Goal: Task Accomplishment & Management: Use online tool/utility

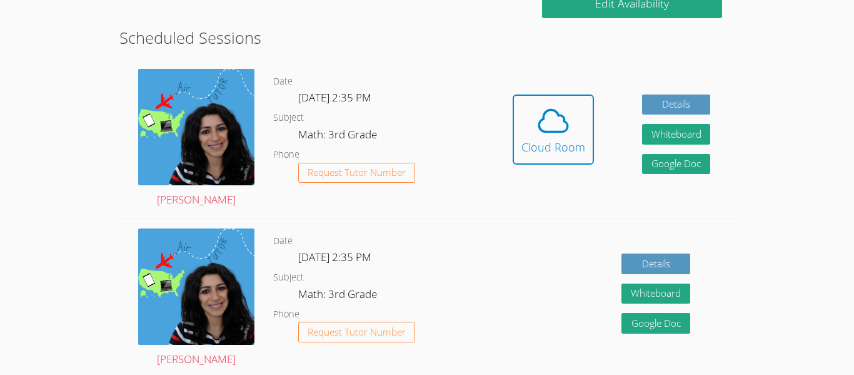
scroll to position [285, 0]
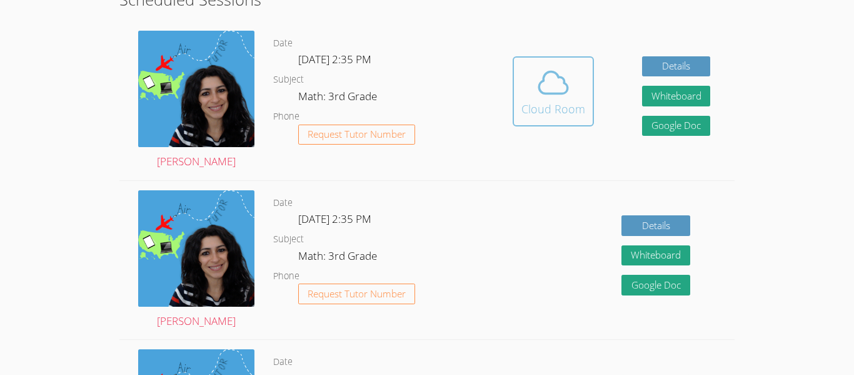
click at [547, 101] on div "Cloud Room" at bounding box center [554, 109] width 64 height 18
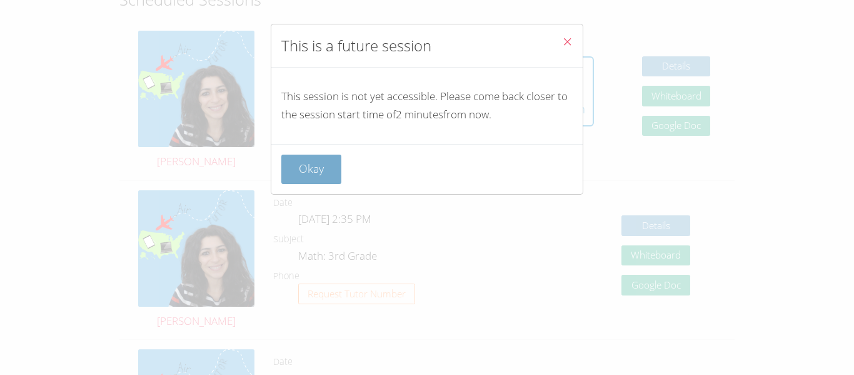
click at [328, 167] on button "Okay" at bounding box center [311, 169] width 60 height 29
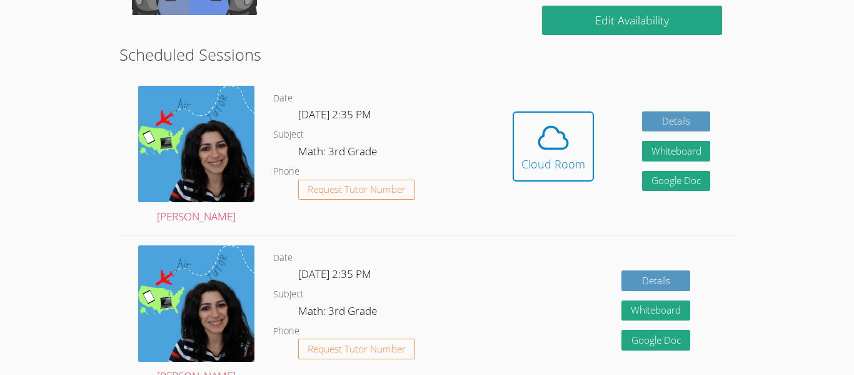
scroll to position [225, 0]
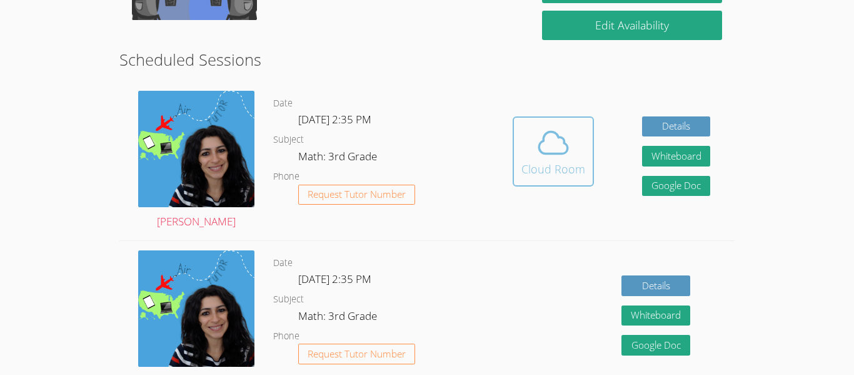
click at [570, 185] on button "Cloud Room" at bounding box center [553, 151] width 81 height 70
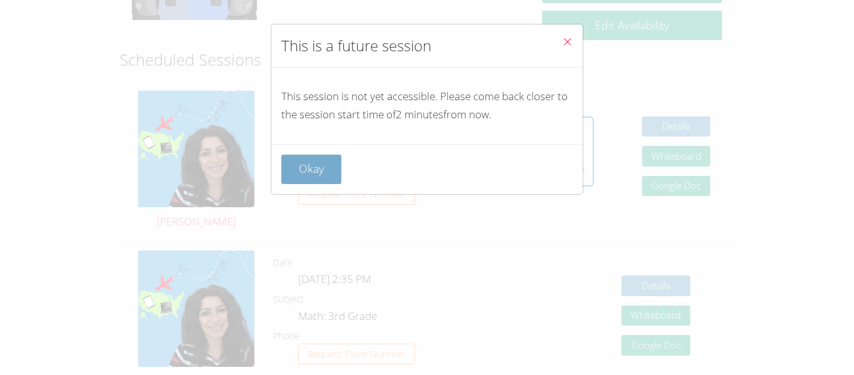
click at [322, 168] on button "Okay" at bounding box center [311, 169] width 60 height 29
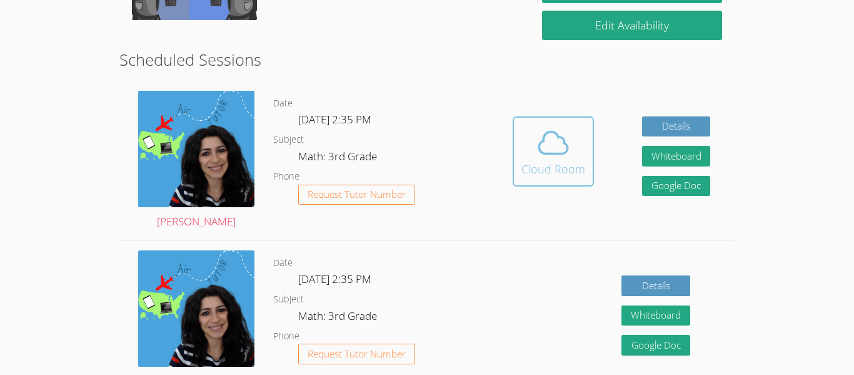
click at [559, 174] on div "Cloud Room" at bounding box center [554, 169] width 64 height 18
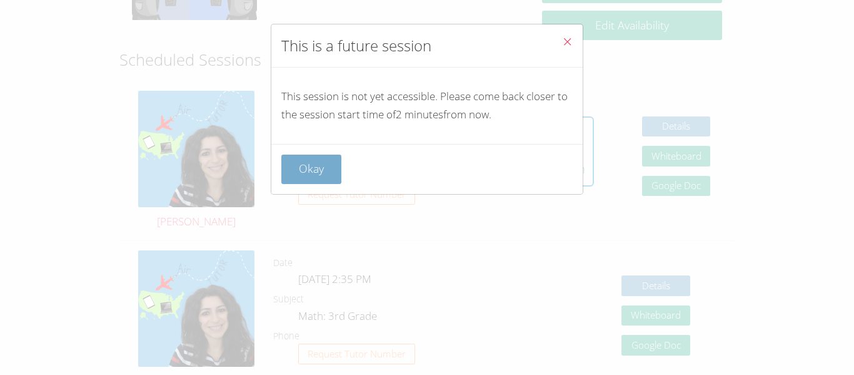
click at [320, 170] on button "Okay" at bounding box center [311, 169] width 60 height 29
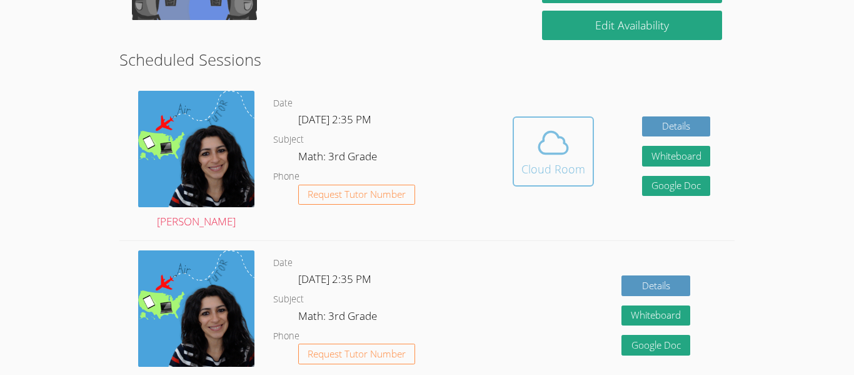
click at [540, 138] on icon at bounding box center [553, 142] width 35 height 35
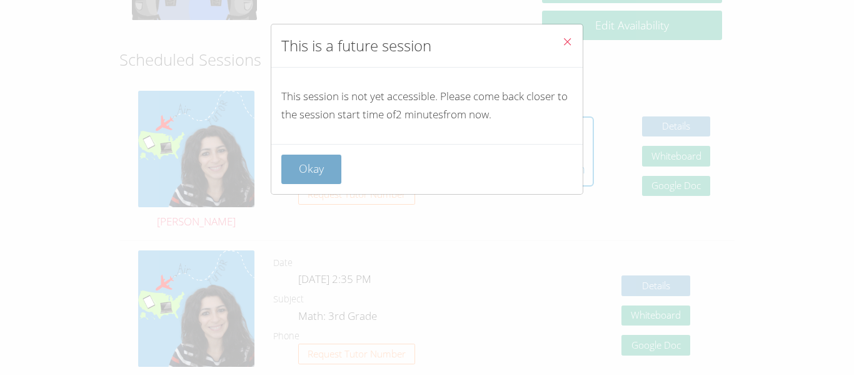
click at [290, 165] on button "Okay" at bounding box center [311, 169] width 60 height 29
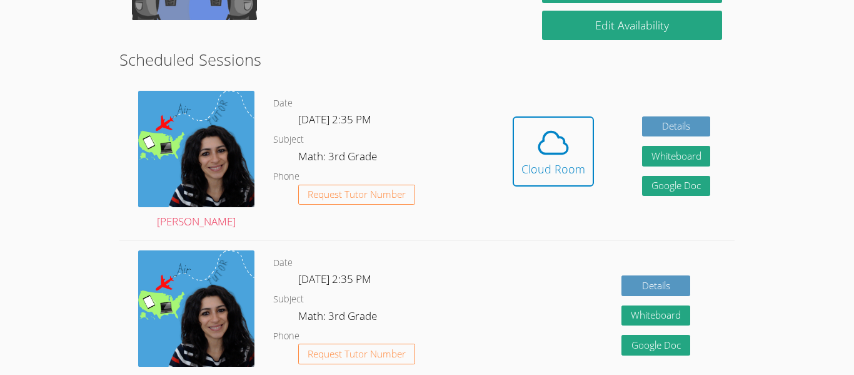
click at [553, 106] on div "Hidden Cloud Room Details Whiteboard Hidden Google Doc" at bounding box center [612, 160] width 246 height 159
click at [559, 141] on icon at bounding box center [553, 142] width 35 height 35
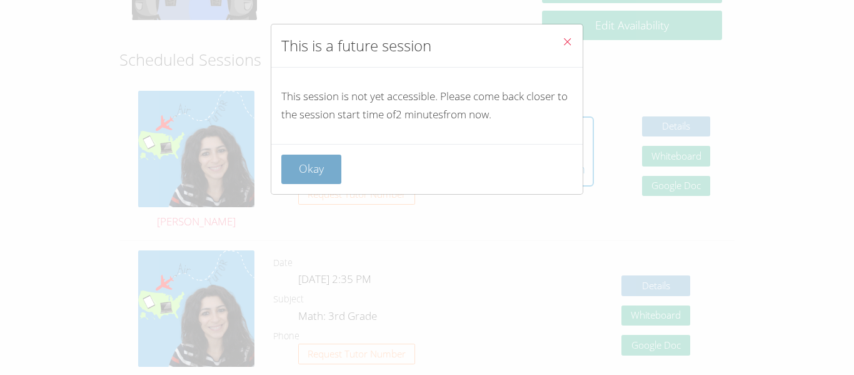
click at [283, 171] on button "Okay" at bounding box center [311, 169] width 60 height 29
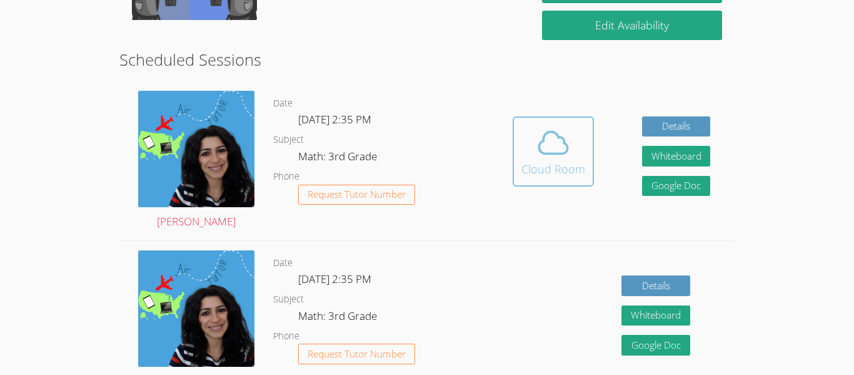
click at [566, 181] on button "Cloud Room" at bounding box center [553, 151] width 81 height 70
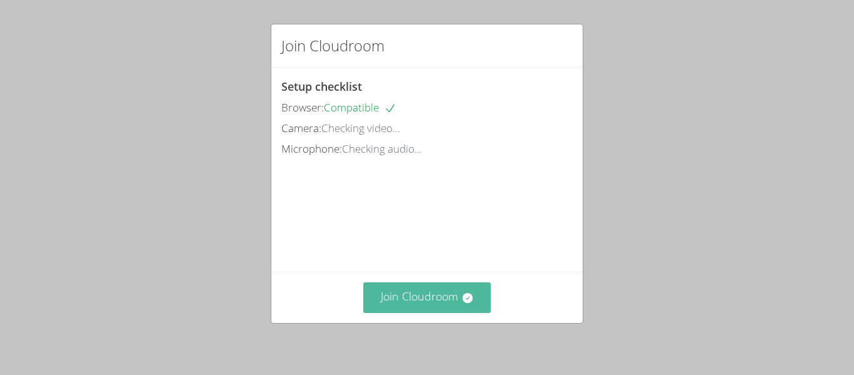
click at [431, 298] on button "Join Cloudroom" at bounding box center [427, 297] width 128 height 31
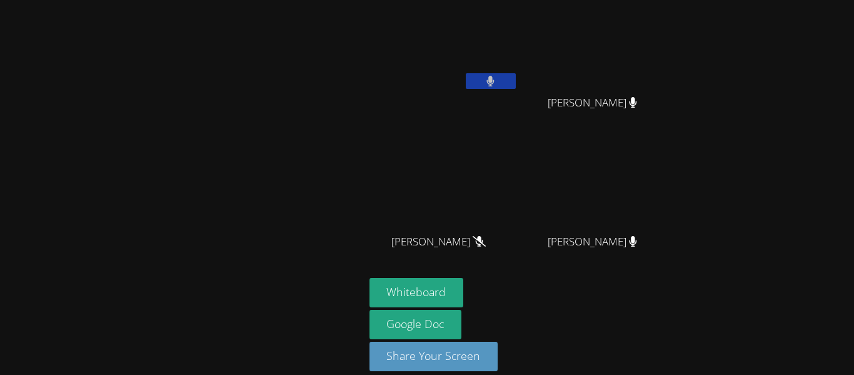
click at [487, 86] on button at bounding box center [491, 81] width 50 height 16
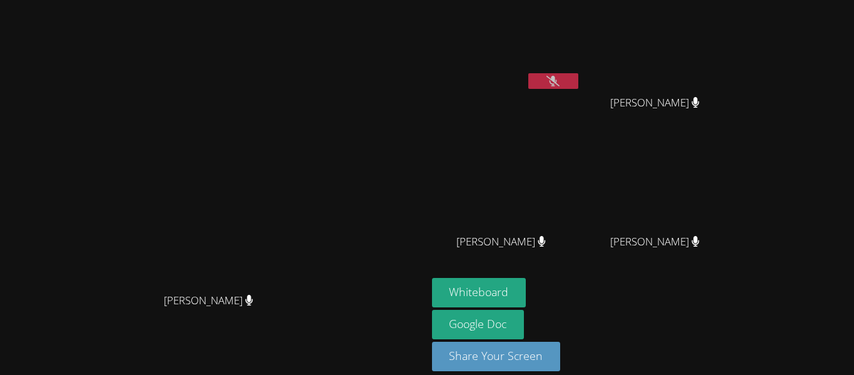
click at [529, 66] on video at bounding box center [506, 47] width 149 height 84
click at [530, 71] on video at bounding box center [506, 47] width 149 height 84
click at [546, 88] on div at bounding box center [554, 82] width 50 height 19
click at [570, 79] on button at bounding box center [554, 81] width 50 height 16
click at [579, 73] on button at bounding box center [554, 81] width 50 height 16
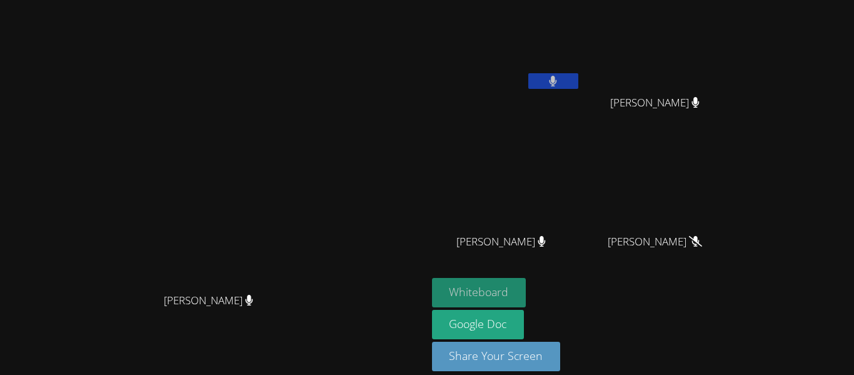
click at [527, 294] on button "Whiteboard" at bounding box center [479, 292] width 94 height 29
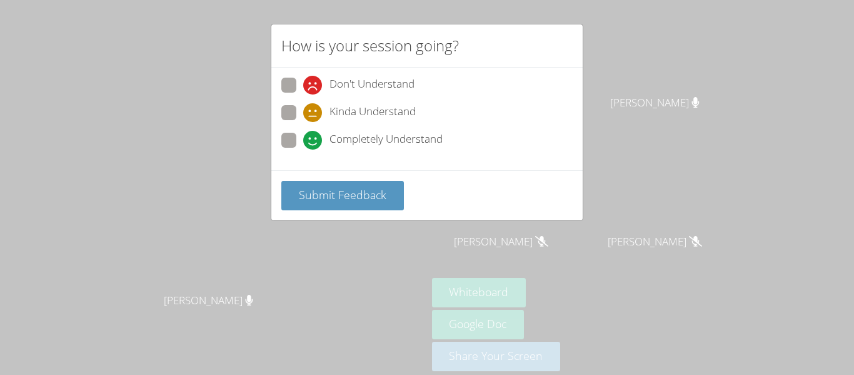
click at [407, 143] on span "Completely Understand" at bounding box center [386, 140] width 113 height 19
click at [314, 143] on input "Completely Understand" at bounding box center [308, 138] width 11 height 11
radio input "true"
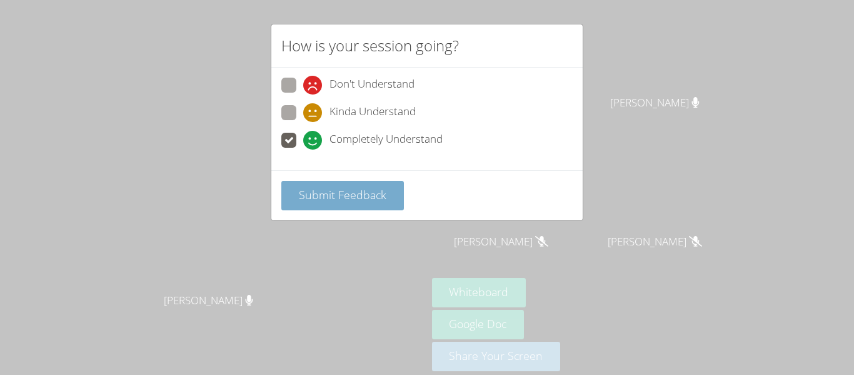
click at [370, 190] on span "Submit Feedback" at bounding box center [343, 194] width 88 height 15
